Goal: Navigation & Orientation: Find specific page/section

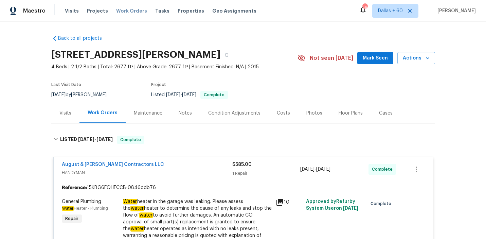
click at [120, 11] on span "Work Orders" at bounding box center [131, 10] width 31 height 7
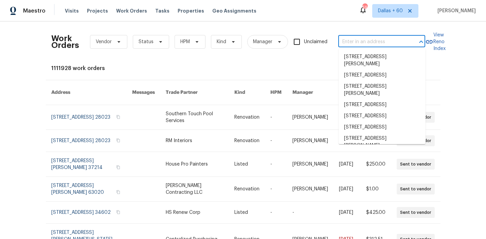
click at [363, 42] on input "text" at bounding box center [372, 42] width 68 height 11
paste input "171 Ronnie Dr, Altamonte Springs, FL 32714"
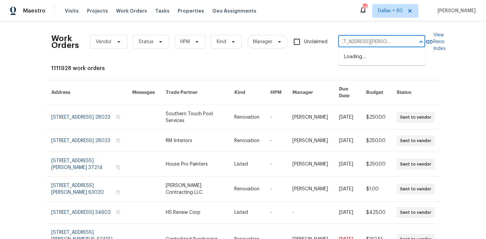
type input "171 Ronnie Dr, Altamonte Springs, FL 32714"
click at [365, 56] on li "171 Ronnie Dr, Altamonte Springs, FL 32714" at bounding box center [382, 60] width 87 height 18
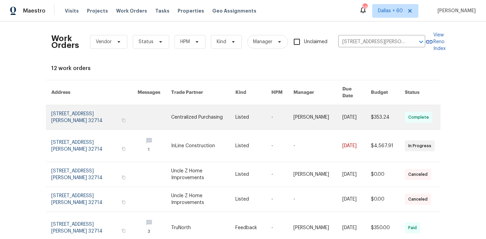
click at [215, 105] on link at bounding box center [203, 117] width 64 height 24
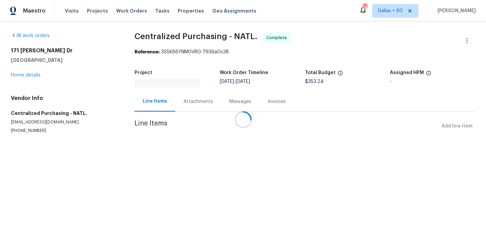
click at [25, 74] on div at bounding box center [243, 119] width 486 height 239
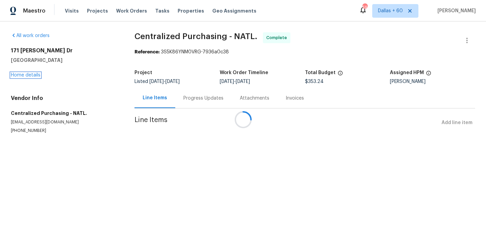
click at [25, 74] on link "Home details" at bounding box center [26, 75] width 30 height 5
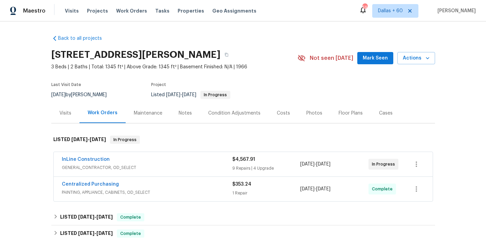
click at [168, 162] on div "InLine Construction" at bounding box center [147, 160] width 171 height 8
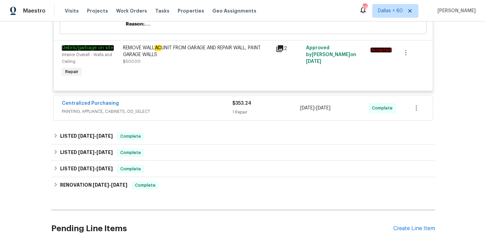
scroll to position [1022, 0]
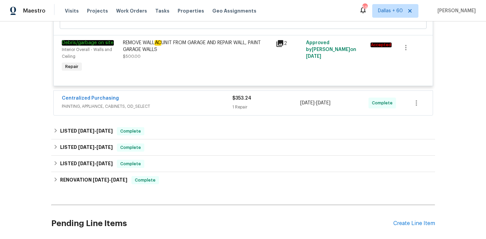
click at [180, 95] on div "Centralized Purchasing" at bounding box center [147, 99] width 171 height 8
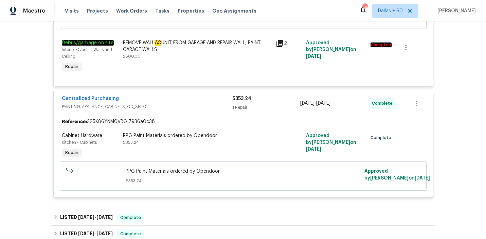
scroll to position [1106, 0]
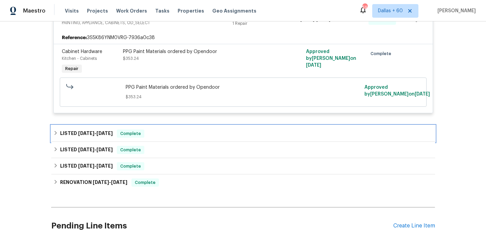
click at [180, 130] on div "LISTED 5/6/25 - 5/8/25 Complete" at bounding box center [243, 133] width 380 height 8
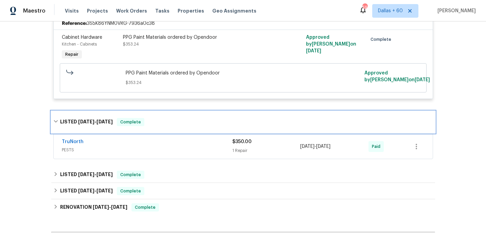
scroll to position [1120, 0]
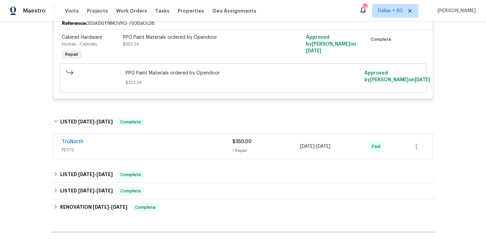
click at [182, 140] on div "TruNorth" at bounding box center [147, 142] width 171 height 8
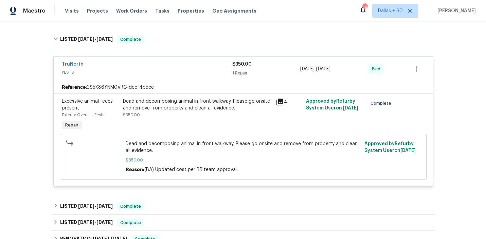
scroll to position [1228, 0]
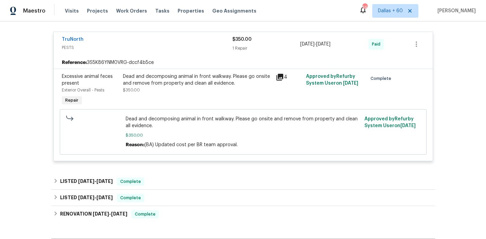
click at [159, 86] on div "Dead and decomposing animal in front walkway. Please go onsite and remove from …" at bounding box center [197, 83] width 149 height 20
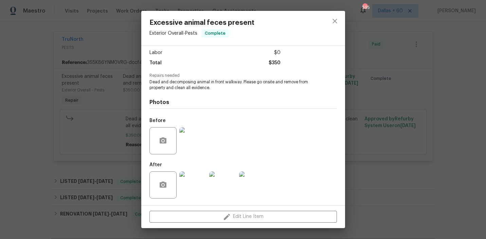
scroll to position [0, 0]
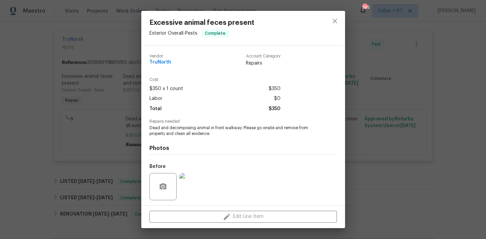
click at [28, 161] on div "Excessive animal feces present Exterior Overall - Pests Complete Vendor TruNort…" at bounding box center [243, 119] width 486 height 239
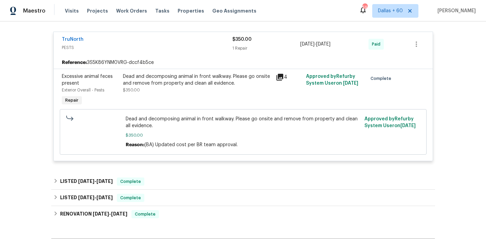
click at [195, 81] on div "Dead and decomposing animal in front walkway. Please go onsite and remove from …" at bounding box center [197, 80] width 149 height 14
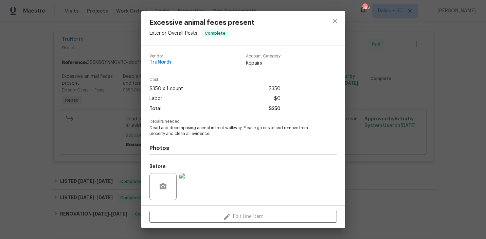
scroll to position [46, 0]
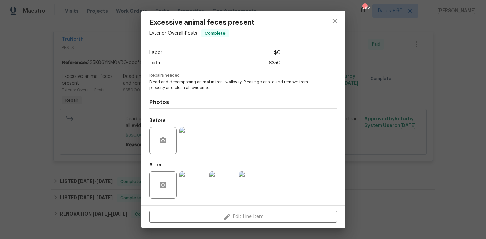
click at [3, 166] on div "Excessive animal feces present Exterior Overall - Pests Complete Vendor TruNort…" at bounding box center [243, 119] width 486 height 239
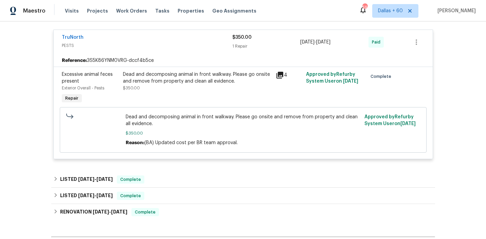
scroll to position [1209, 0]
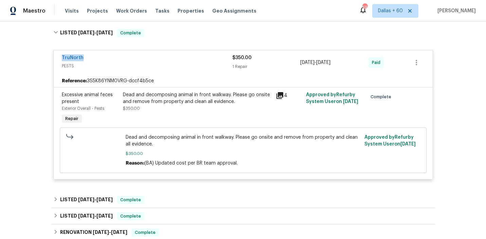
drag, startPoint x: 57, startPoint y: 53, endPoint x: 93, endPoint y: 55, distance: 35.7
click at [93, 55] on div "TruNorth PESTS $350.00 1 Repair 5/6/2025 - 5/8/2025 Paid" at bounding box center [243, 62] width 379 height 24
copy link "TruNorth"
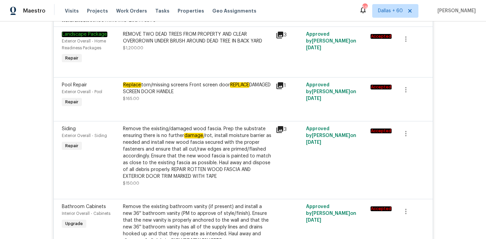
scroll to position [0, 0]
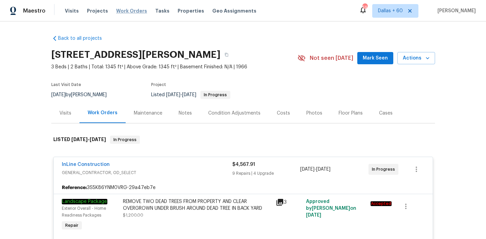
click at [126, 11] on span "Work Orders" at bounding box center [131, 10] width 31 height 7
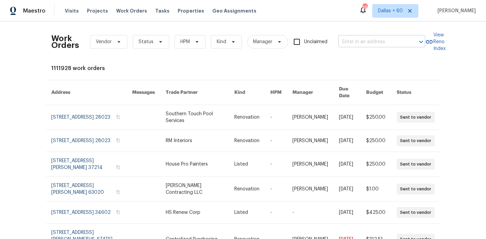
click at [362, 43] on input "text" at bounding box center [372, 42] width 68 height 11
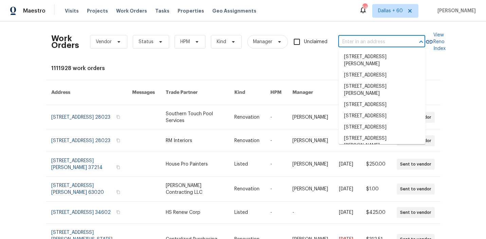
paste input "2642 49th St N, Saint Petersburg, FL 33710"
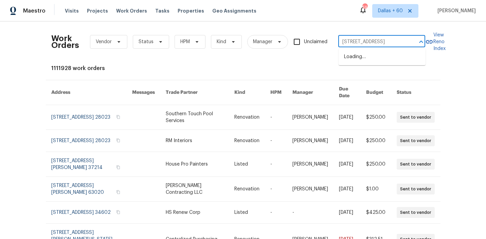
scroll to position [0, 31]
type input "2642 49th St N, Saint Petersburg, FL 33710"
click at [370, 58] on li "2642 49th St N, Saint Petersburg, FL 33710" at bounding box center [382, 56] width 87 height 11
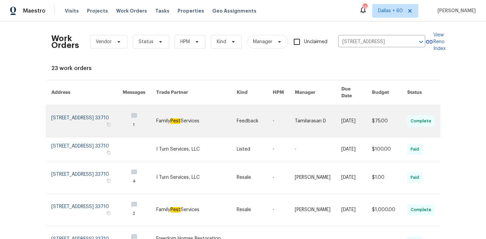
click at [190, 120] on link at bounding box center [196, 121] width 81 height 32
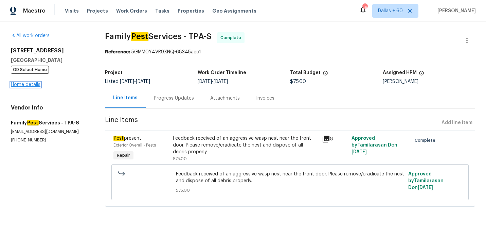
click at [30, 83] on link "Home details" at bounding box center [26, 84] width 30 height 5
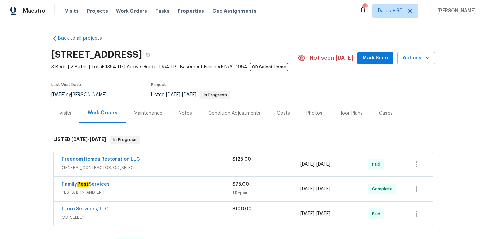
click at [189, 164] on span "GENERAL_CONTRACTOR, OD_SELECT" at bounding box center [147, 167] width 171 height 7
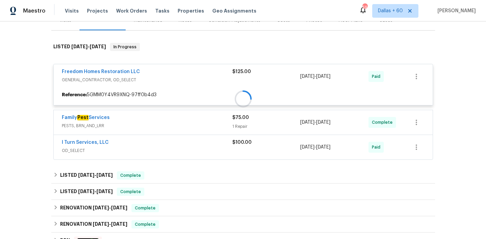
scroll to position [92, 0]
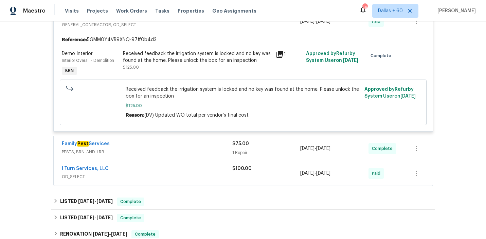
click at [182, 145] on div "Family Pest Services" at bounding box center [147, 144] width 171 height 8
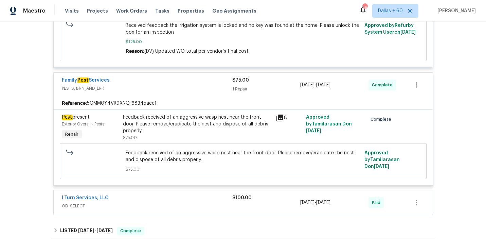
scroll to position [280, 0]
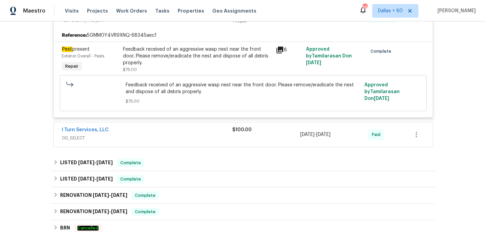
click at [176, 136] on span "OD_SELECT" at bounding box center [147, 138] width 171 height 7
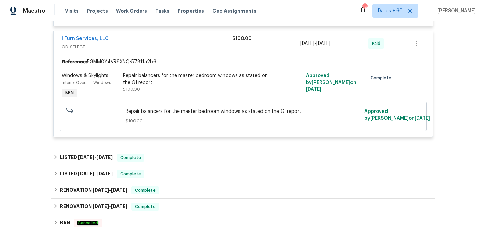
scroll to position [371, 0]
click at [188, 148] on div "Back to all projects 2642 49th St N, Saint Petersburg, FL 33710 3 Beds | 2 Bath…" at bounding box center [243, 2] width 384 height 688
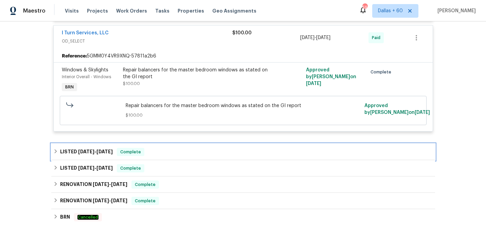
click at [188, 148] on div "LISTED 3/5/25 - 3/6/25 Complete" at bounding box center [243, 152] width 384 height 16
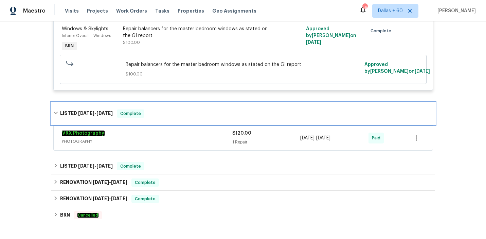
scroll to position [418, 0]
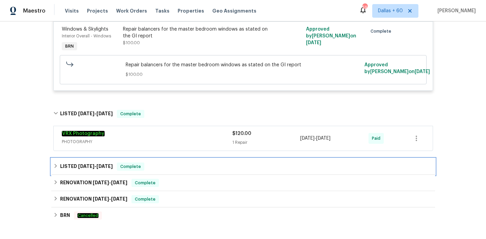
click at [181, 168] on div "LISTED 2/20/25 - 2/28/25 Complete" at bounding box center [243, 166] width 380 height 8
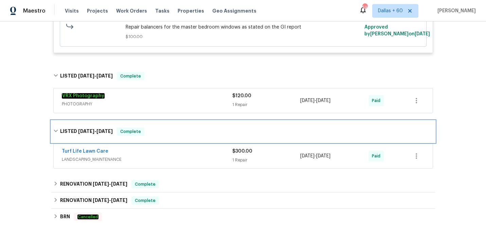
scroll to position [455, 0]
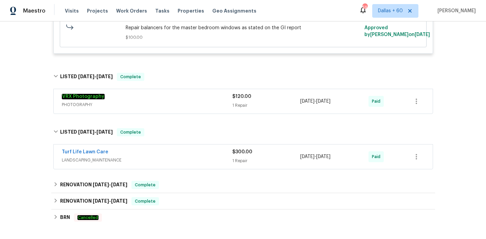
click at [181, 159] on span "LANDSCAPING_MAINTENANCE" at bounding box center [147, 160] width 171 height 7
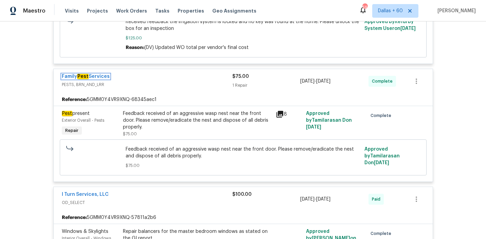
scroll to position [226, 0]
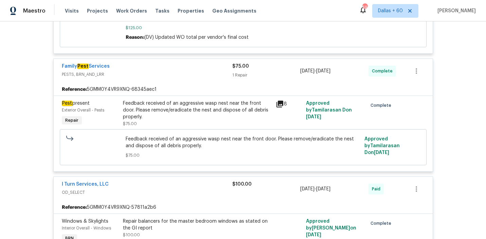
click at [217, 110] on div "Feedback received of an aggressive wasp nest near the front door. Please remove…" at bounding box center [197, 110] width 149 height 20
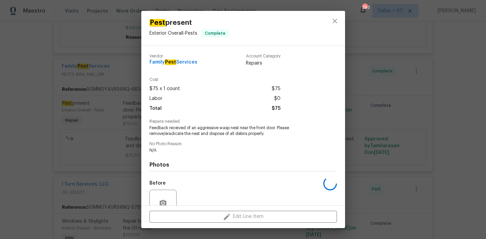
scroll to position [63, 0]
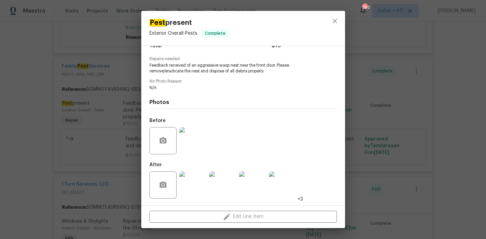
click at [33, 113] on div "Pest present Exterior Overall - Pests Complete Vendor Family Pest Services Acco…" at bounding box center [243, 119] width 486 height 239
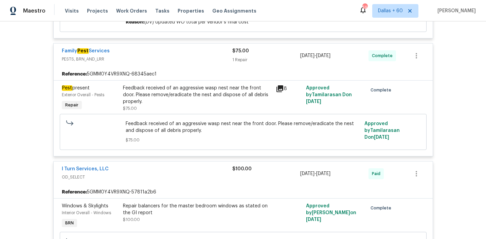
scroll to position [238, 0]
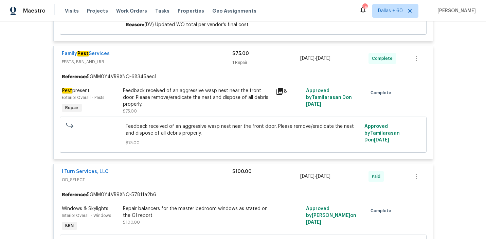
click at [156, 97] on div "Feedback received of an aggressive wasp nest near the front door. Please remove…" at bounding box center [197, 97] width 149 height 20
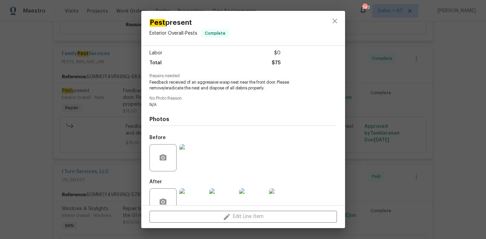
scroll to position [63, 0]
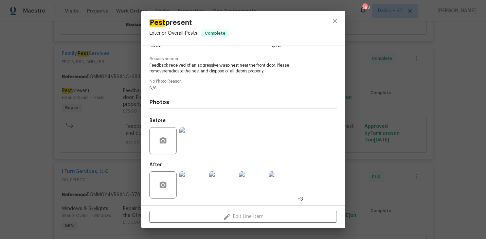
click at [192, 144] on img at bounding box center [192, 140] width 27 height 27
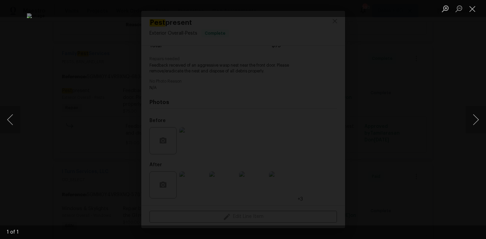
click at [60, 31] on div "Lightbox" at bounding box center [243, 119] width 486 height 239
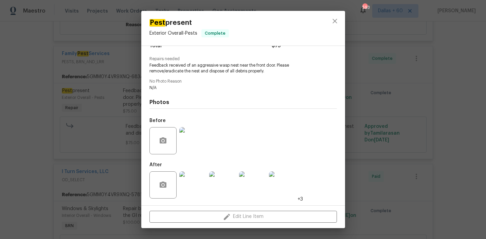
click at [189, 187] on img at bounding box center [192, 184] width 27 height 27
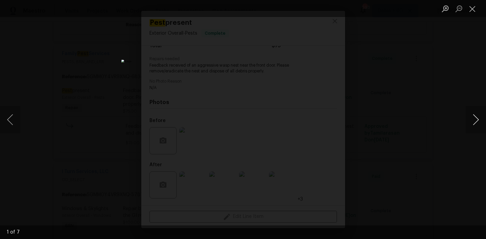
click at [473, 122] on button "Next image" at bounding box center [476, 119] width 20 height 27
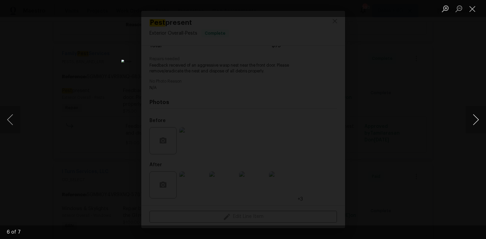
click at [473, 122] on button "Next image" at bounding box center [476, 119] width 20 height 27
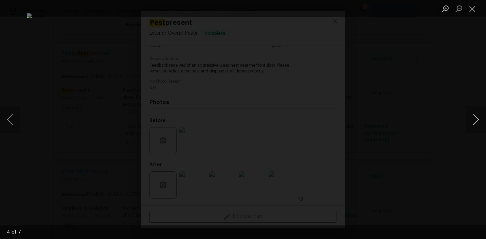
click at [473, 122] on button "Next image" at bounding box center [476, 119] width 20 height 27
click at [459, 142] on div "Lightbox" at bounding box center [243, 119] width 486 height 239
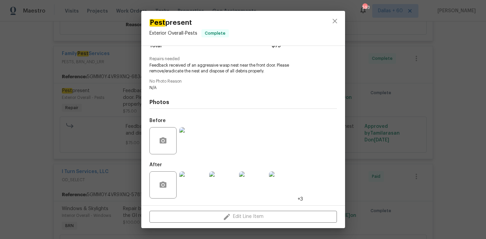
click at [87, 130] on div "Pest present Exterior Overall - Pests Complete Vendor Family Pest Services Acco…" at bounding box center [243, 119] width 486 height 239
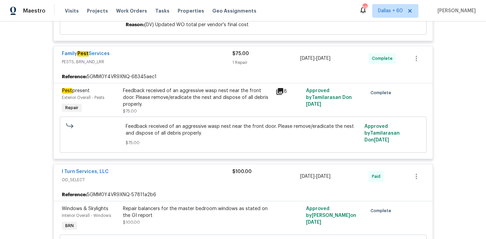
click at [205, 90] on div "Feedback received of an aggressive wasp nest near the front door. Please remove…" at bounding box center [197, 97] width 149 height 20
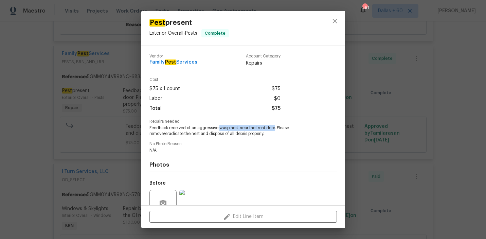
drag, startPoint x: 218, startPoint y: 128, endPoint x: 274, endPoint y: 129, distance: 56.1
click at [274, 128] on span "Feedback received of an aggressive wasp nest near the front door. Please remove…" at bounding box center [233, 131] width 169 height 12
copy span "wasp nest near the front door"
drag, startPoint x: 148, startPoint y: 64, endPoint x: 215, endPoint y: 70, distance: 67.2
click at [215, 70] on div "Vendor Family Pest Services Account Category Repairs Cost $75 x 1 count $75 Lab…" at bounding box center [243, 125] width 204 height 159
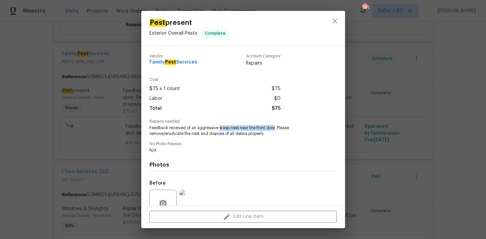
copy span "Family Pest Services"
click at [18, 133] on div "Pest present Exterior Overall - Pests Complete Vendor Family Pest Services Acco…" at bounding box center [243, 119] width 486 height 239
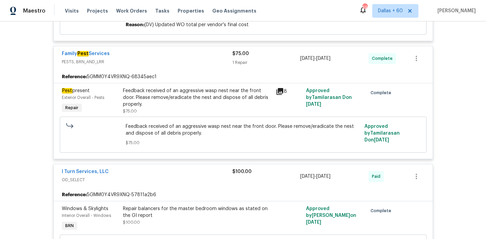
scroll to position [0, 0]
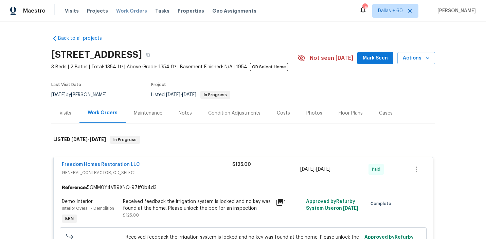
click at [120, 12] on span "Work Orders" at bounding box center [131, 10] width 31 height 7
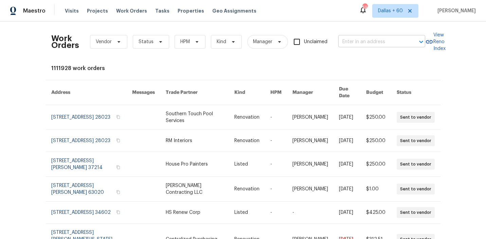
click at [375, 44] on input "text" at bounding box center [372, 42] width 68 height 11
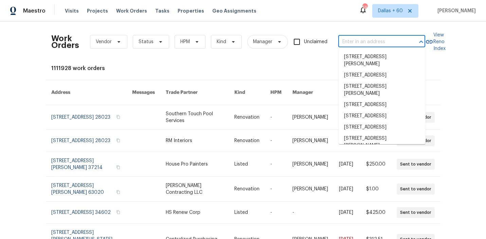
paste input "532 Hemlock Dr, Winder, GA 30680"
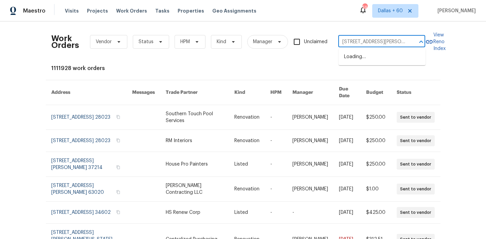
scroll to position [0, 15]
type input "532 Hemlock Dr, Winder, GA 30680"
click at [379, 54] on li "532 Hemlock Dr, Winder, GA 30680" at bounding box center [382, 60] width 87 height 18
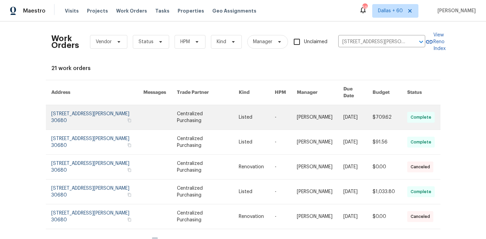
click at [218, 105] on link at bounding box center [208, 117] width 62 height 24
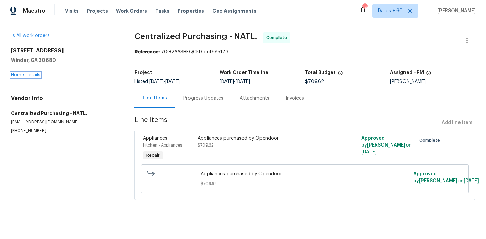
click at [27, 75] on link "Home details" at bounding box center [26, 75] width 30 height 5
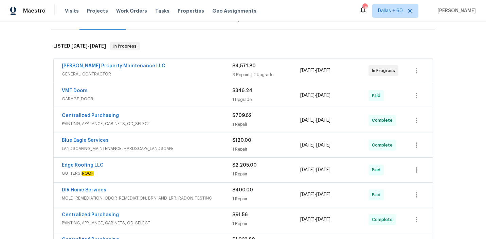
scroll to position [94, 0]
click at [193, 74] on span "GENERAL_CONTRACTOR" at bounding box center [147, 73] width 171 height 7
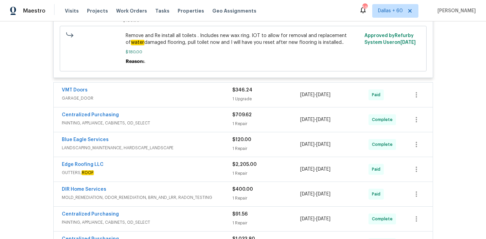
scroll to position [850, 0]
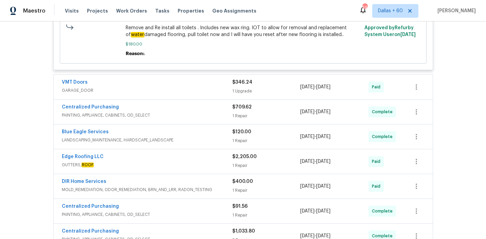
click at [186, 87] on div "VMT Doors" at bounding box center [147, 83] width 171 height 8
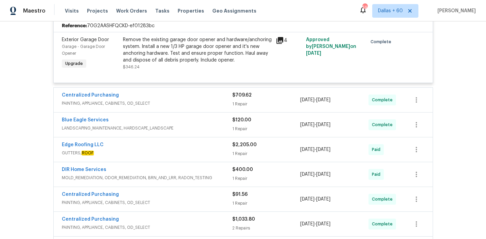
scroll to position [930, 0]
click at [187, 100] on div "Centralized Purchasing" at bounding box center [147, 95] width 171 height 8
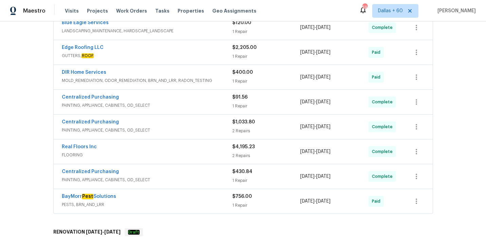
scroll to position [1133, 0]
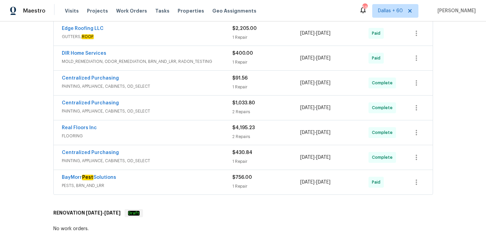
click at [211, 132] on div "Real Floors Inc" at bounding box center [147, 128] width 171 height 8
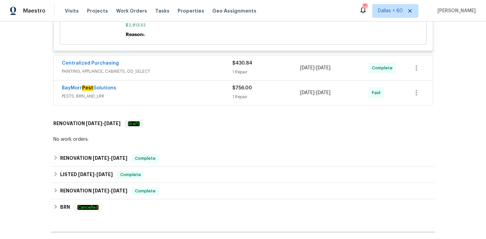
scroll to position [1494, 0]
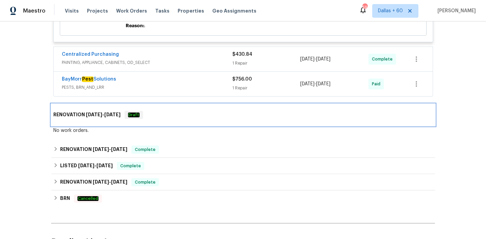
click at [202, 116] on div "RENOVATION 8/1/25 - 8/1/25 Draft" at bounding box center [243, 115] width 380 height 8
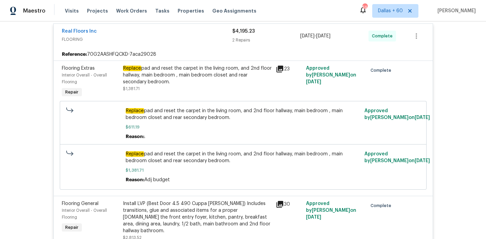
scroll to position [1235, 0]
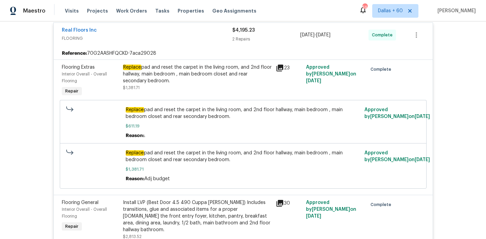
click at [171, 91] on div "Replace pad and reset the carpet in the living room, and 2nd floor hallway, mai…" at bounding box center [197, 77] width 149 height 27
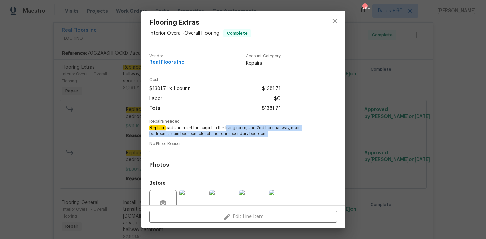
drag, startPoint x: 226, startPoint y: 127, endPoint x: 266, endPoint y: 135, distance: 41.2
click at [266, 135] on span "Replace pad and reset the carpet in the living room, and 2nd floor hallway, mai…" at bounding box center [233, 131] width 169 height 12
copy span "living room, and 2nd floor hallway, main bedroom , main bedroom closet and rear…"
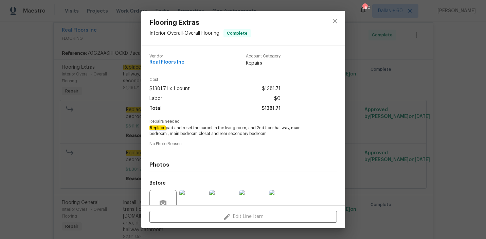
click at [34, 124] on div "Flooring Extras Interior Overall - Overall Flooring Complete Vendor Real Floors…" at bounding box center [243, 119] width 486 height 239
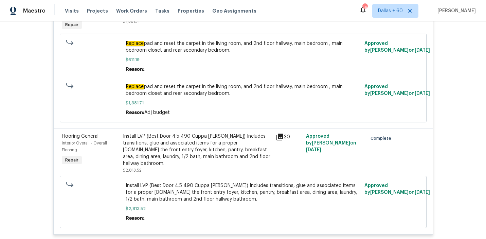
scroll to position [1302, 0]
click at [163, 161] on div "Install LVP (Best Door 4.5 490 Cuppa Joe) Includes transitions, glue and associ…" at bounding box center [197, 149] width 149 height 34
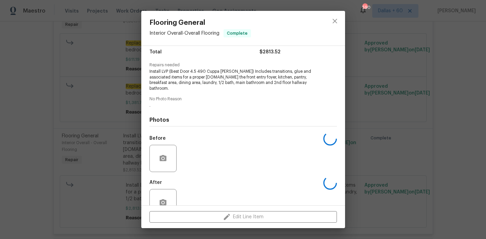
scroll to position [68, 0]
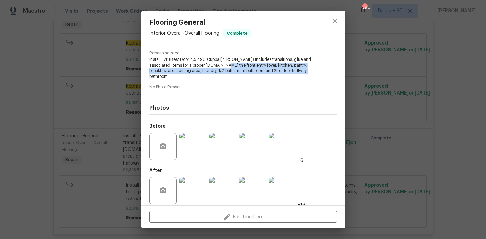
drag, startPoint x: 219, startPoint y: 65, endPoint x: 297, endPoint y: 73, distance: 78.6
click at [297, 73] on span "Install LVP (Best Door 4.5 490 Cuppa Joe) Includes transitions, glue and associ…" at bounding box center [233, 68] width 169 height 23
copy span "front entry foyer, kitchen, pantry, breakfast area, dining area, laundry, 1/2 b…"
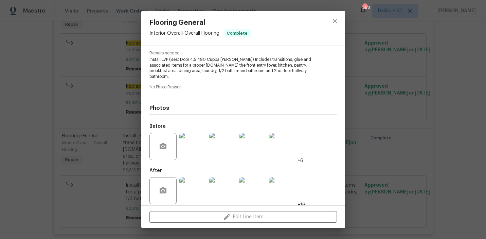
click at [32, 57] on div "Flooring General Interior Overall - Overall Flooring Complete Vendor Real Floor…" at bounding box center [243, 119] width 486 height 239
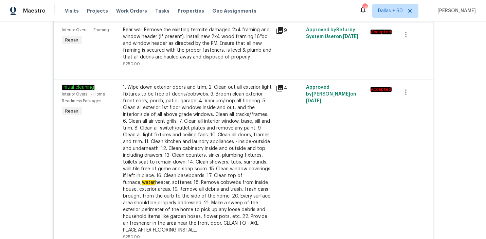
scroll to position [0, 0]
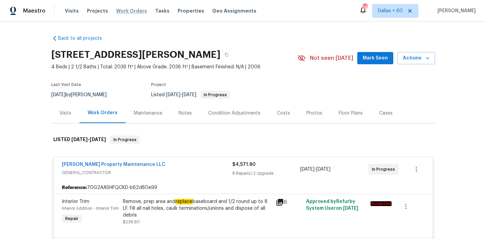
click at [118, 10] on span "Work Orders" at bounding box center [131, 10] width 31 height 7
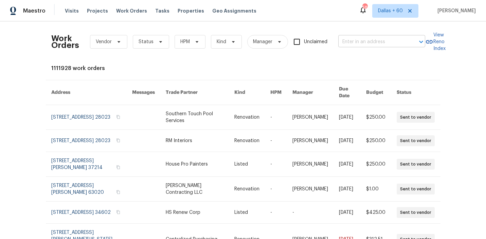
click at [365, 42] on input "text" at bounding box center [372, 42] width 68 height 11
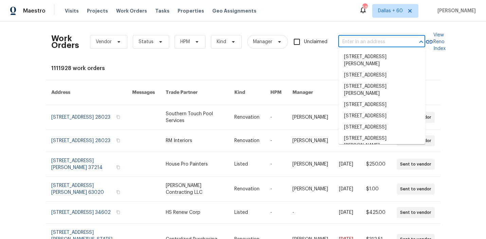
paste input "24043 Tango Dr, Valencia, CA 91354"
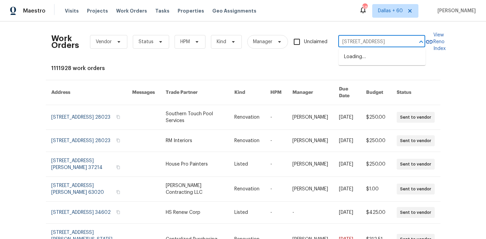
scroll to position [0, 16]
type input "24043 Tango Dr, Valencia, CA 91354"
click at [367, 57] on li "24043 Tango Dr, Valencia, CA 91354" at bounding box center [382, 56] width 87 height 11
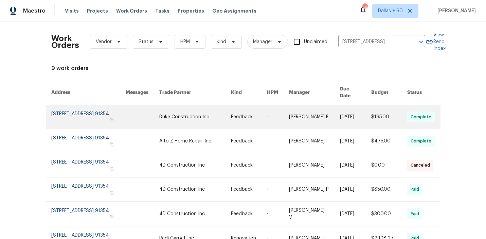
click at [177, 115] on link at bounding box center [195, 117] width 72 height 24
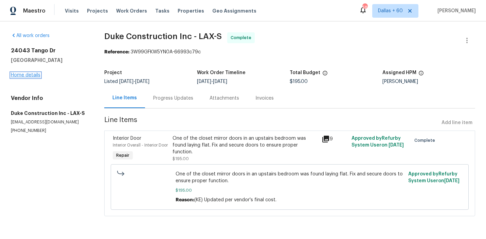
click at [36, 74] on link "Home details" at bounding box center [26, 75] width 30 height 5
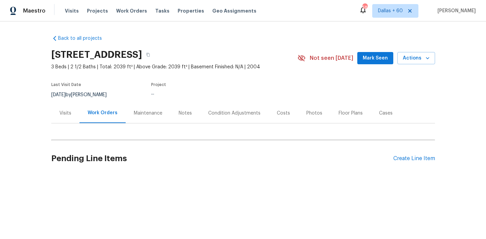
click at [160, 130] on div "Back to all projects 24043 Tango Dr, Valencia, CA 91354 3 Beds | 2 1/2 Baths | …" at bounding box center [243, 105] width 384 height 150
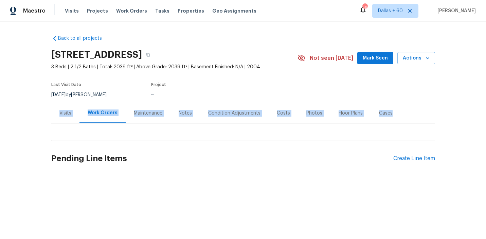
click at [160, 130] on div "Back to all projects 24043 Tango Dr, Valencia, CA 91354 3 Beds | 2 1/2 Baths | …" at bounding box center [243, 105] width 384 height 150
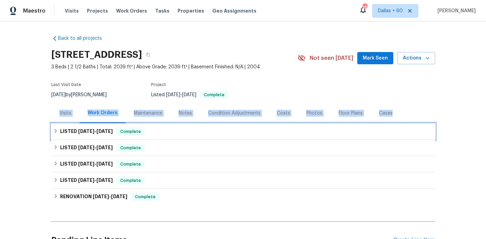
click at [178, 131] on div "LISTED 8/11/25 - 8/12/25 Complete" at bounding box center [243, 131] width 380 height 8
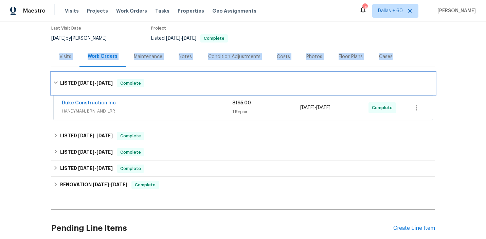
scroll to position [56, 0]
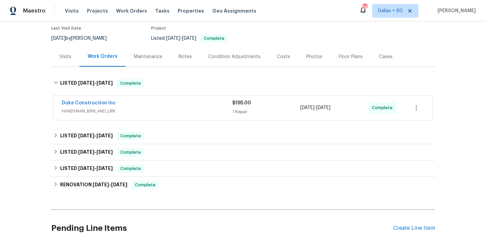
click at [178, 108] on span "HANDYMAN, BRN_AND_LRR" at bounding box center [147, 111] width 171 height 7
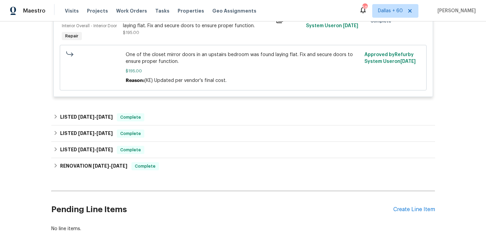
scroll to position [184, 0]
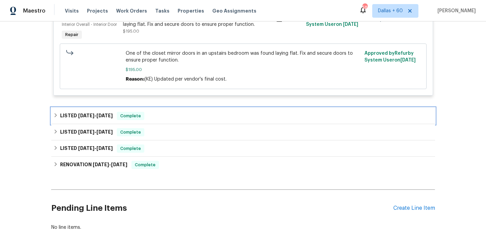
click at [182, 118] on div "LISTED 7/21/25 - 7/28/25 Complete" at bounding box center [243, 116] width 380 height 8
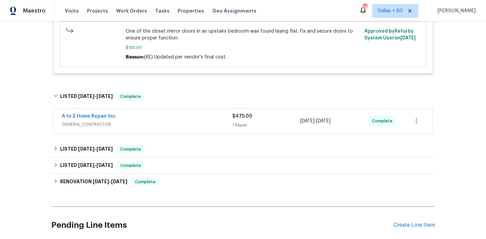
click at [181, 121] on div "A to Z Home Repair Inc." at bounding box center [147, 117] width 171 height 8
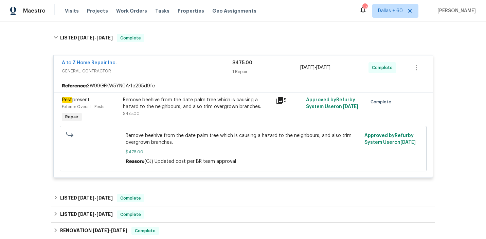
scroll to position [0, 0]
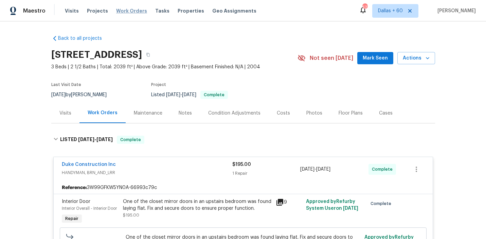
click at [117, 9] on span "Work Orders" at bounding box center [131, 10] width 31 height 7
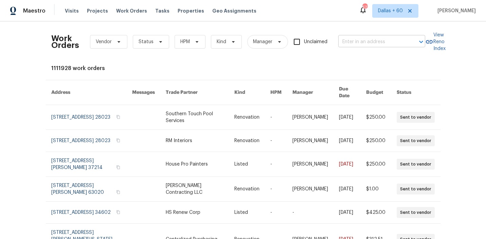
click at [356, 41] on input "text" at bounding box center [372, 42] width 68 height 11
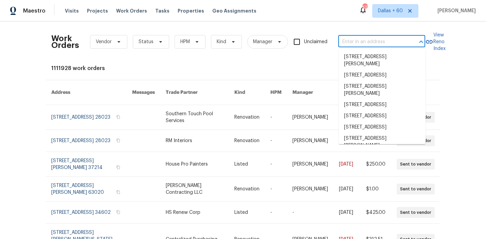
paste input "24043 Tango Dr, Valencia, CA 91354"
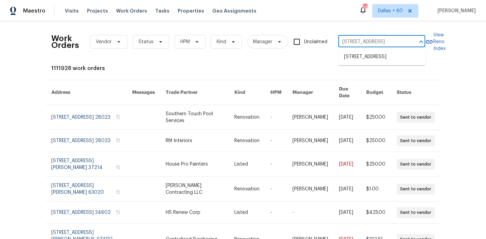
type input "24043 Tango Dr, Valencia, CA 91354"
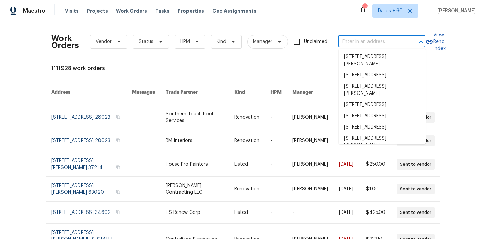
scroll to position [0, 0]
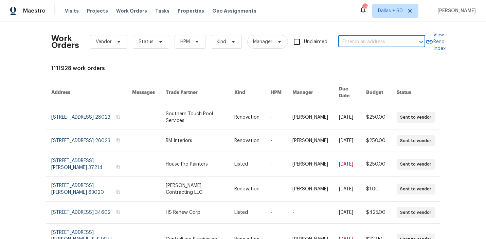
click at [377, 39] on input "text" at bounding box center [372, 42] width 68 height 11
paste input "6756 Blackstone Pl # 6, Mableton, GA 30126"
drag, startPoint x: 351, startPoint y: 40, endPoint x: 414, endPoint y: 42, distance: 62.9
click at [414, 42] on div "6756 Blackstone Pl # 6, Mableton, GA 30126 ​" at bounding box center [381, 42] width 87 height 11
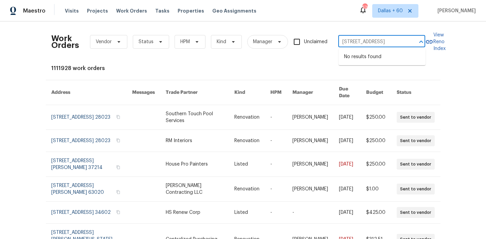
scroll to position [0, 0]
type input "6756 Blackstone"
click at [409, 58] on li "6756 Blackstone Pl # 6, Mableton, GA 30126" at bounding box center [382, 60] width 87 height 18
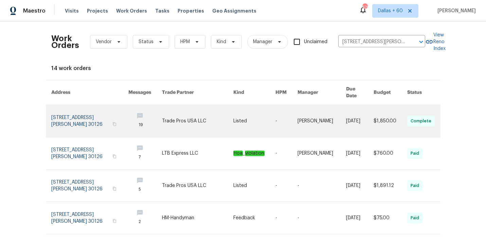
click at [176, 113] on link at bounding box center [198, 121] width 72 height 32
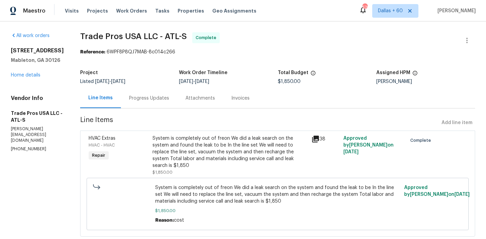
click at [28, 76] on div "6756 Blackstone Pl # 6 Mableton, GA 30126 Home details" at bounding box center [37, 62] width 53 height 31
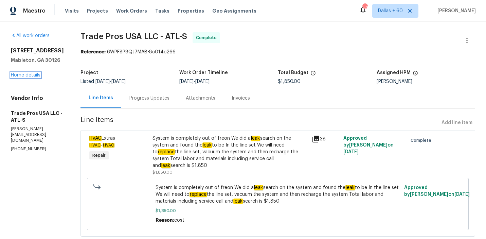
click at [28, 77] on link "Home details" at bounding box center [26, 75] width 30 height 5
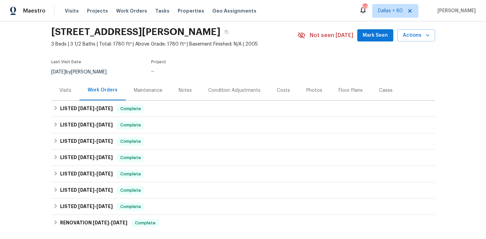
scroll to position [50, 0]
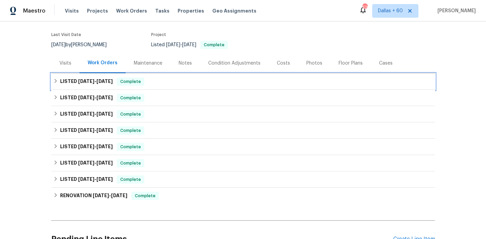
click at [174, 87] on div "LISTED 6/12/25 - 6/17/25 Complete" at bounding box center [243, 81] width 384 height 16
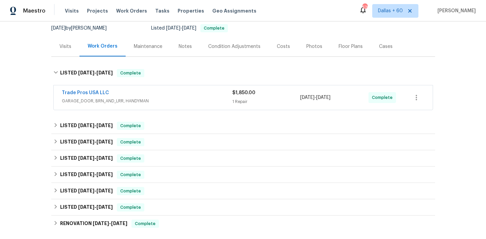
click at [174, 97] on span "GARAGE_DOOR, BRN_AND_LRR, HANDYMAN" at bounding box center [147, 100] width 171 height 7
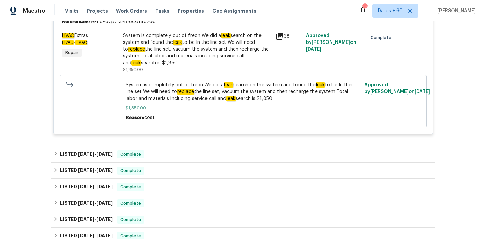
scroll to position [171, 0]
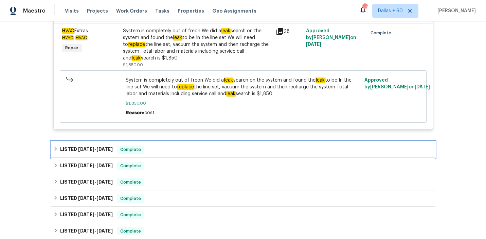
click at [172, 149] on div "LISTED 4/29/25 - 5/12/25 Complete" at bounding box center [243, 149] width 380 height 8
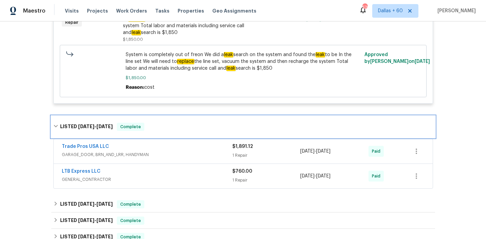
scroll to position [197, 0]
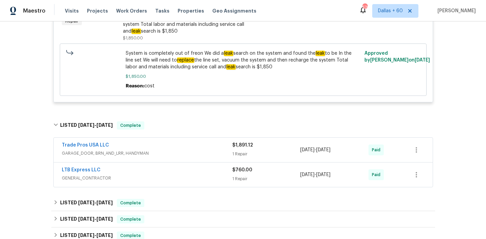
click at [170, 181] on span "GENERAL_CONTRACTOR" at bounding box center [147, 178] width 171 height 7
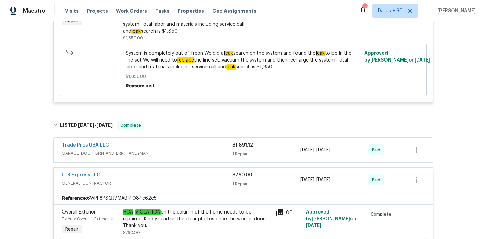
click at [164, 148] on div "Trade Pros USA LLC" at bounding box center [147, 146] width 171 height 8
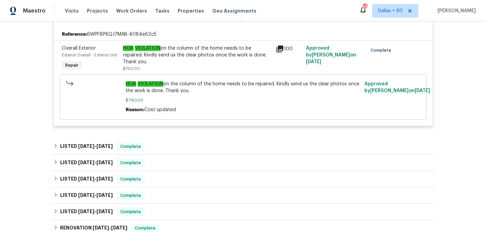
scroll to position [457, 0]
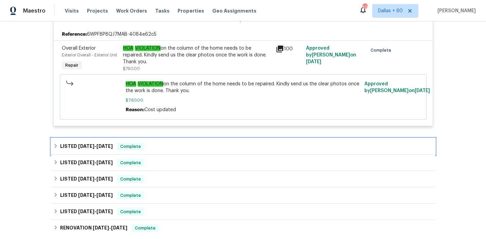
click at [191, 143] on div "LISTED 3/19/25 - 3/21/25 Complete" at bounding box center [243, 146] width 380 height 8
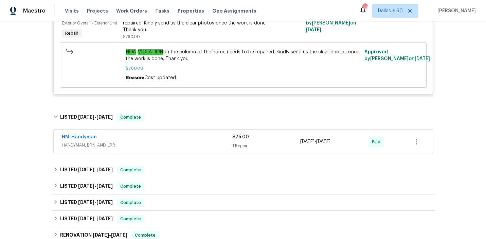
click at [191, 143] on span "HANDYMAN, BRN_AND_LRR" at bounding box center [147, 145] width 171 height 7
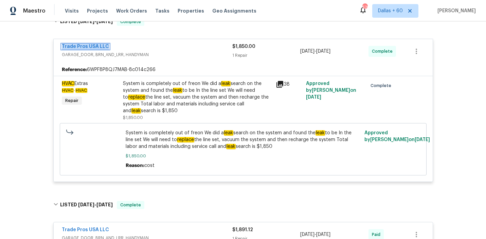
scroll to position [0, 0]
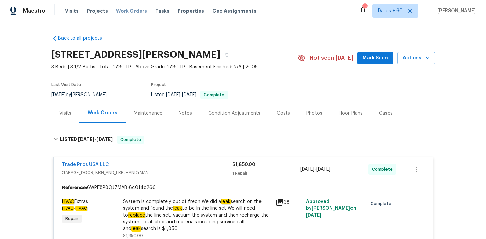
click at [116, 10] on span "Work Orders" at bounding box center [131, 10] width 31 height 7
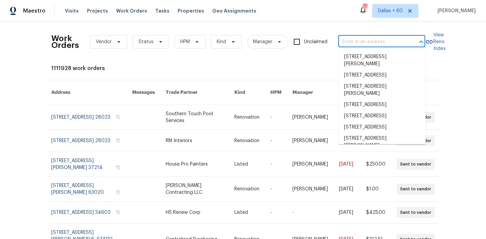
click at [379, 42] on input "text" at bounding box center [372, 42] width 68 height 11
paste input "6756 Blackstone Pl # 6, Mableton, GA 30126"
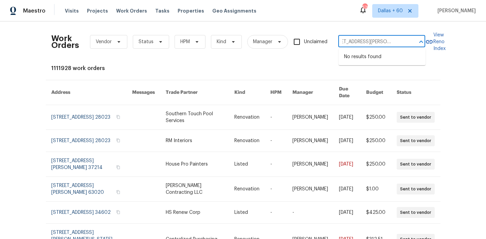
type input "6756 Blackstone Pl # 6, Mableton, GA 30126"
click at [379, 42] on input "6756 Blackstone Pl # 6, Mableton, GA 30126" at bounding box center [372, 42] width 68 height 11
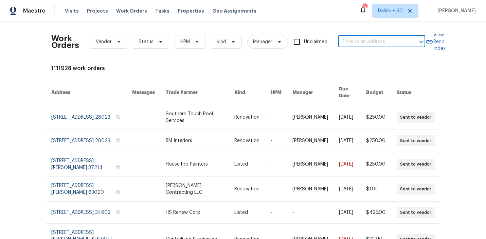
click at [351, 38] on input "text" at bounding box center [372, 42] width 68 height 11
paste input "36 Clear Pond Dr, Frisco, TX 75034"
type input "36 Clear Pond Dr, Frisco, TX 75034"
click at [359, 56] on li "36 Clear Pond Dr, Frisco, TX 75034" at bounding box center [382, 56] width 87 height 11
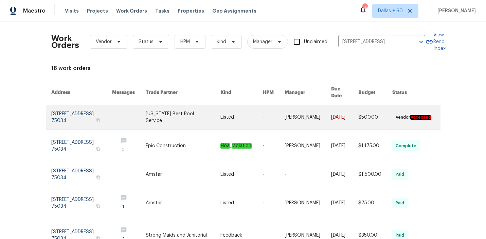
click at [220, 114] on link at bounding box center [241, 117] width 42 height 24
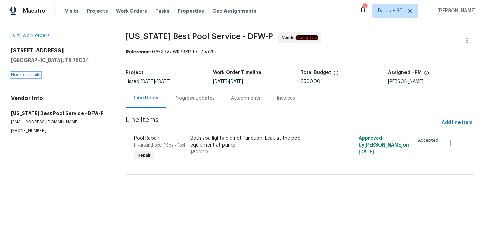
click at [24, 75] on link "Home details" at bounding box center [26, 75] width 30 height 5
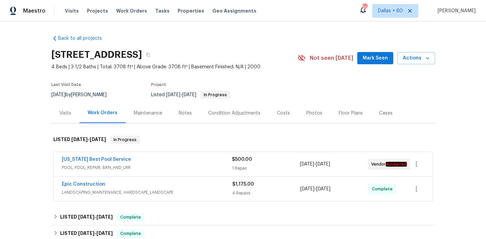
click at [185, 163] on div "Texas Best Pool Service" at bounding box center [147, 160] width 170 height 8
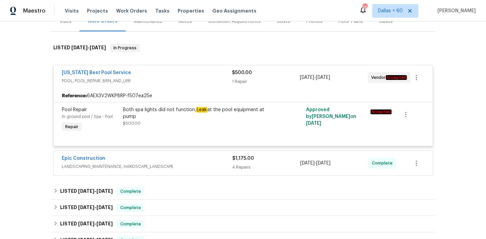
scroll to position [95, 0]
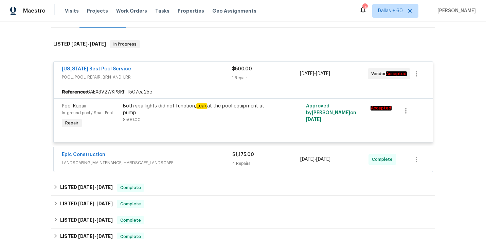
click at [198, 163] on span "LANDSCAPING_MAINTENANCE, HARDSCAPE_LANDSCAPE" at bounding box center [147, 162] width 171 height 7
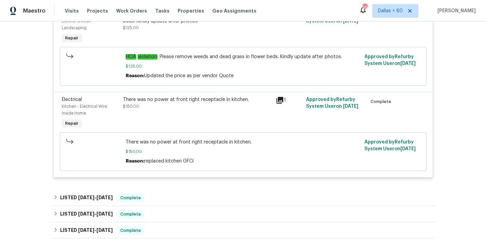
scroll to position [403, 0]
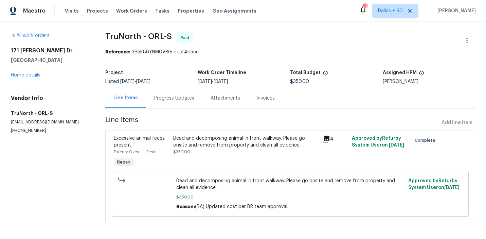
click at [176, 95] on div "Progress Updates" at bounding box center [174, 98] width 40 height 7
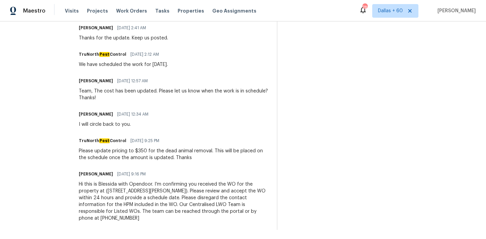
scroll to position [313, 0]
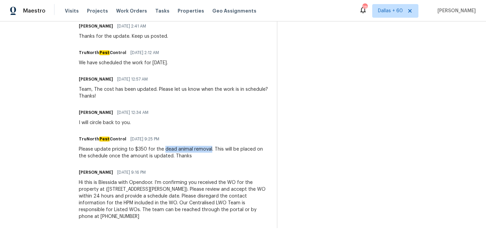
drag, startPoint x: 160, startPoint y: 149, endPoint x: 205, endPoint y: 150, distance: 45.6
click at [206, 150] on div "Please update pricing to $350 for the dead animal removal. This will be placed …" at bounding box center [174, 153] width 190 height 14
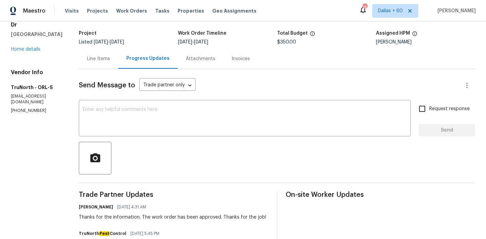
scroll to position [0, 0]
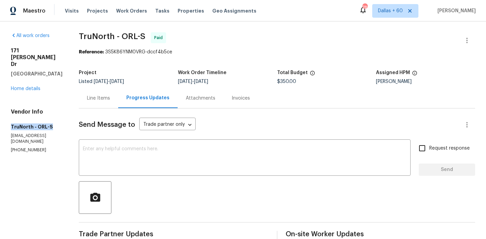
drag, startPoint x: 7, startPoint y: 120, endPoint x: 64, endPoint y: 120, distance: 57.1
copy h5 "TruNorth - ORL-S"
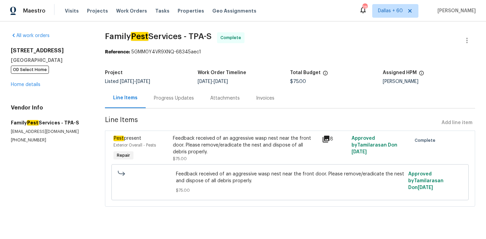
click at [169, 99] on div "Progress Updates" at bounding box center [174, 98] width 40 height 7
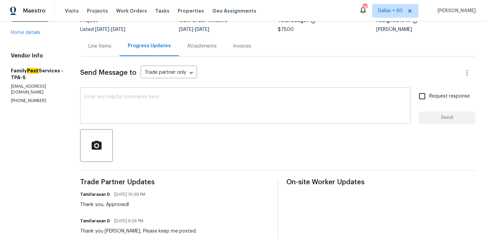
scroll to position [37, 0]
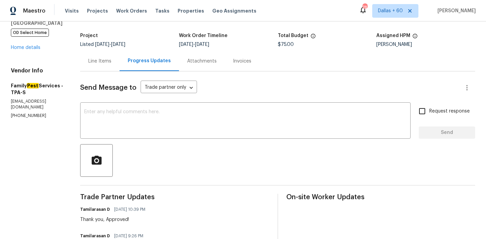
click at [237, 62] on div "Invoices" at bounding box center [242, 61] width 18 height 7
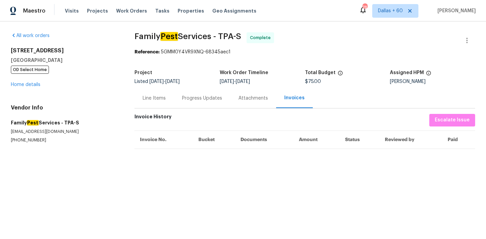
click at [187, 97] on div "Progress Updates" at bounding box center [202, 98] width 40 height 7
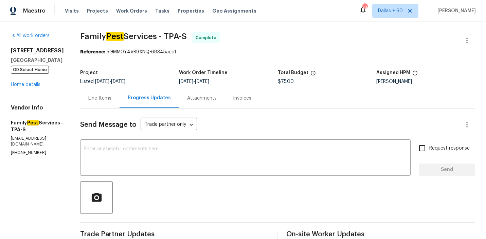
click at [111, 97] on div "Line Items" at bounding box center [99, 98] width 23 height 7
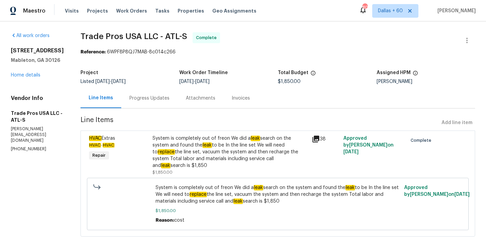
click at [144, 99] on div "Progress Updates" at bounding box center [149, 98] width 40 height 7
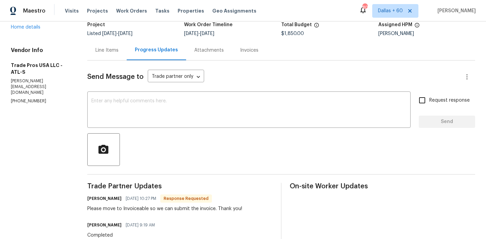
scroll to position [45, 0]
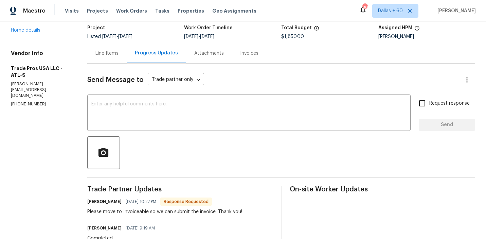
click at [249, 54] on div "Invoices" at bounding box center [249, 53] width 18 height 7
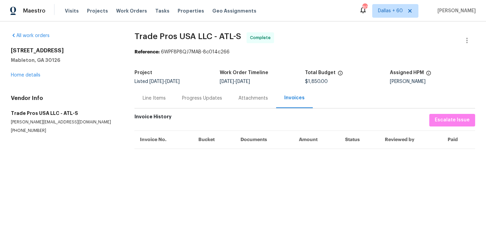
click at [202, 99] on div "Progress Updates" at bounding box center [202, 98] width 40 height 7
